Goal: Information Seeking & Learning: Learn about a topic

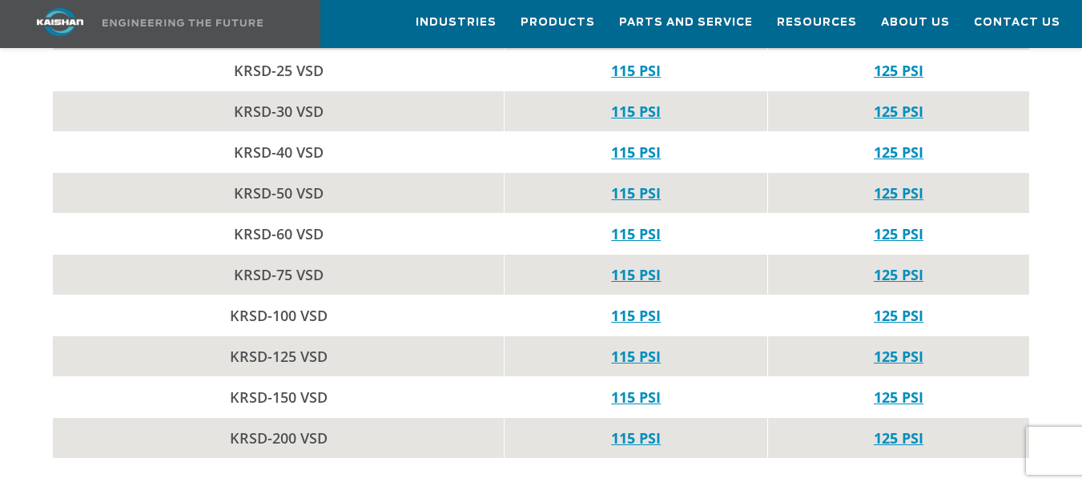
scroll to position [2562, 0]
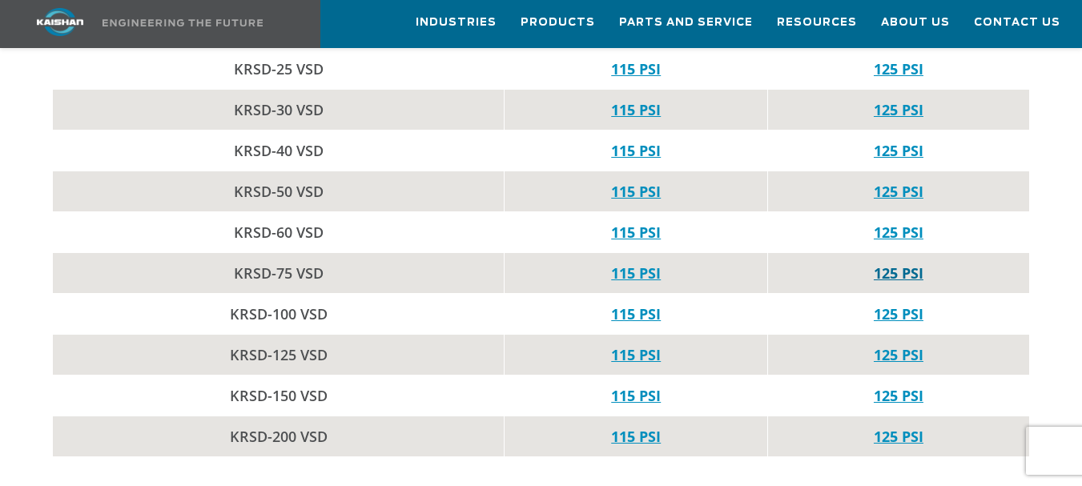
click at [902, 263] on link "125 PSI" at bounding box center [898, 272] width 50 height 19
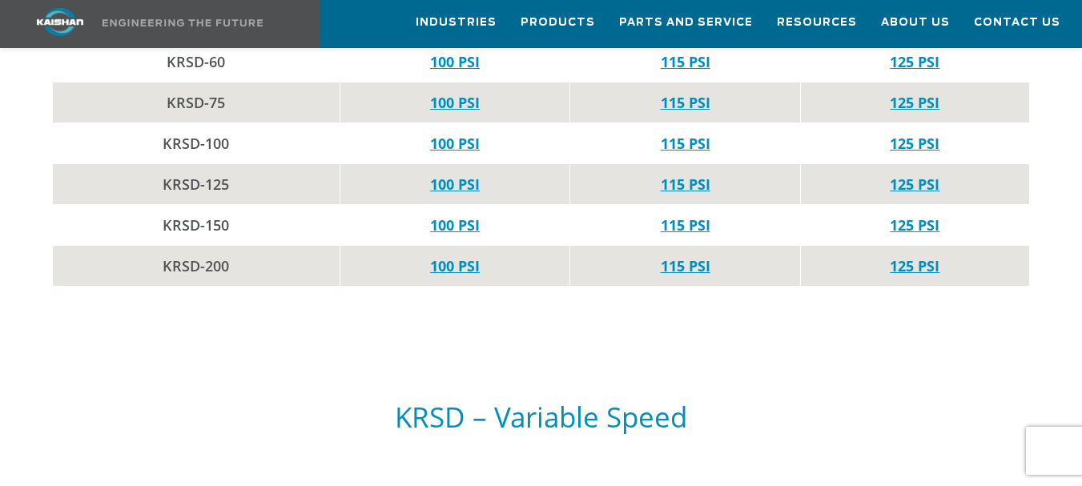
scroll to position [1761, 0]
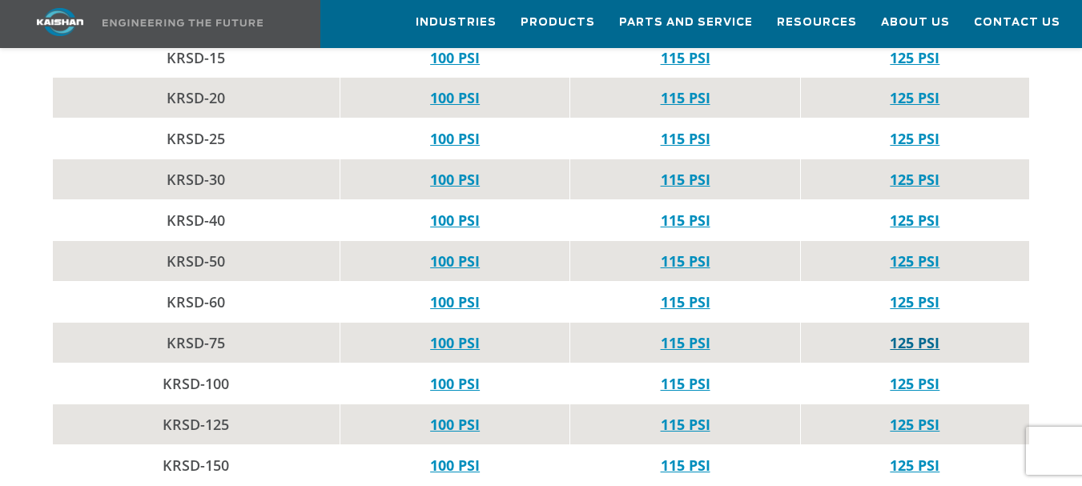
click at [907, 333] on link "125 PSI" at bounding box center [914, 342] width 50 height 19
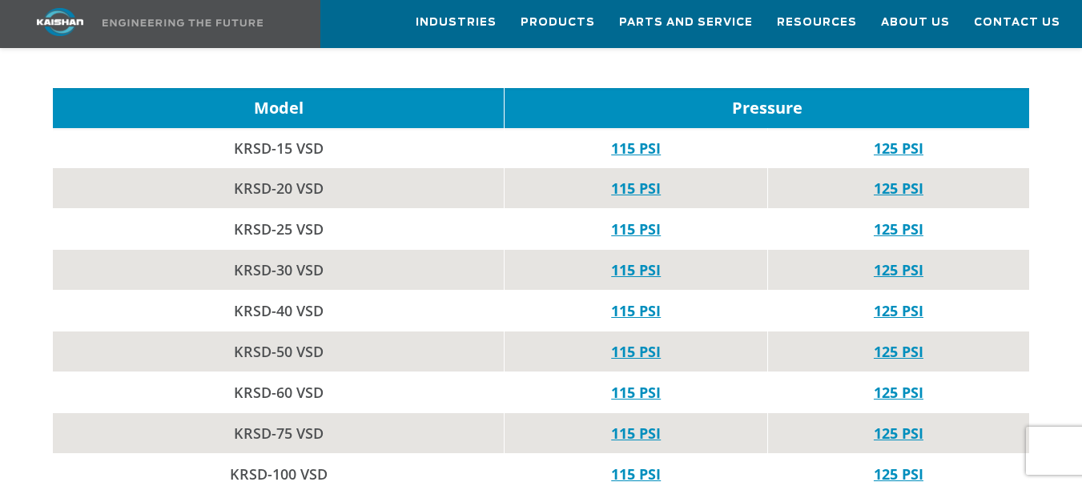
scroll to position [2482, 0]
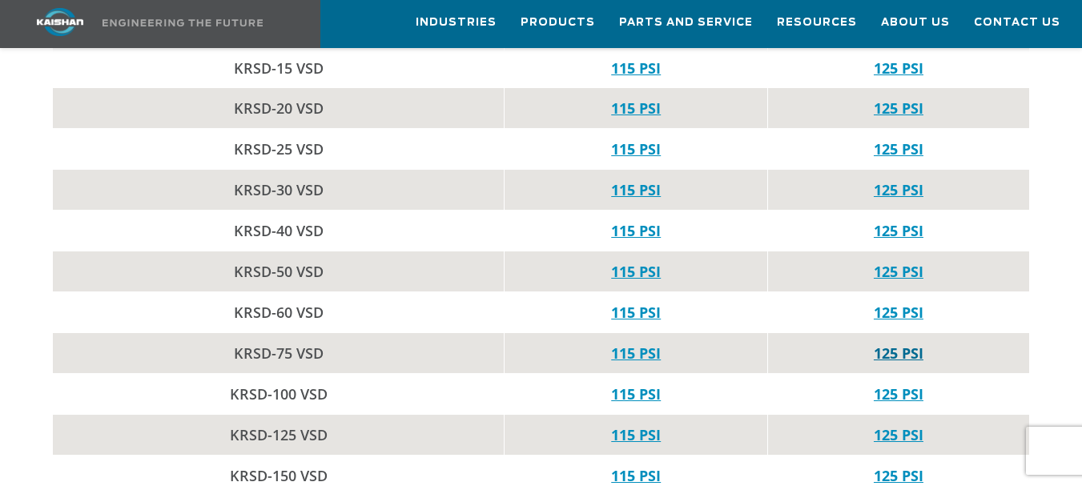
click at [881, 343] on link "125 PSI" at bounding box center [898, 352] width 50 height 19
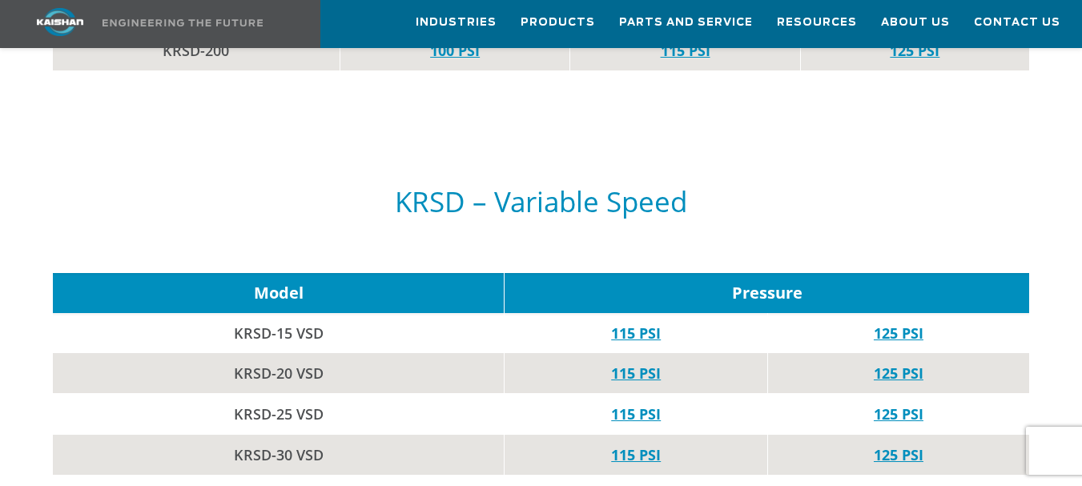
scroll to position [2402, 0]
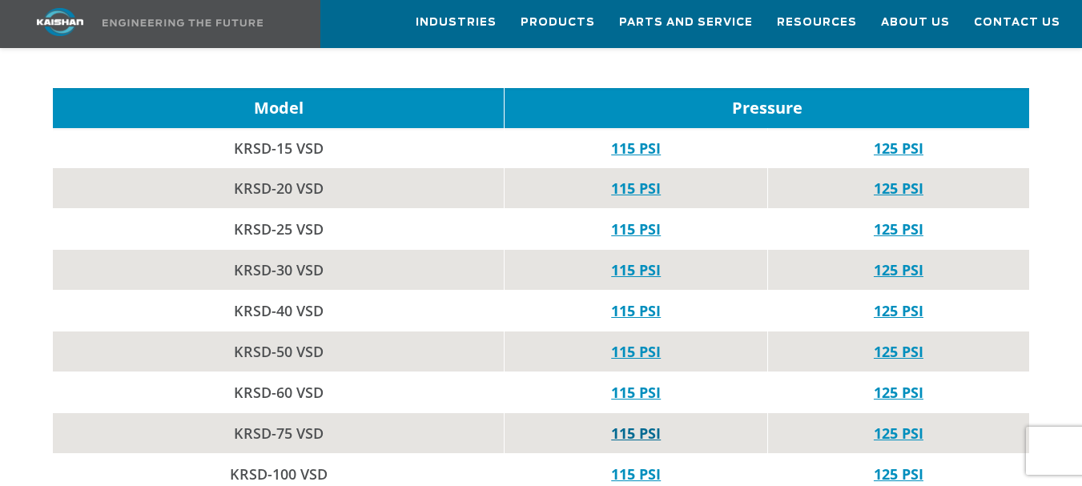
click at [641, 424] on link "115 PSI" at bounding box center [636, 433] width 50 height 19
